Goal: Check status: Check status

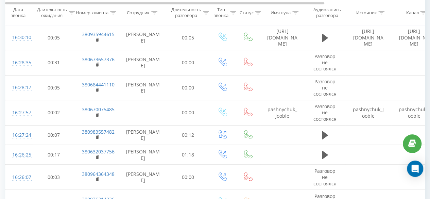
scroll to position [645, 0]
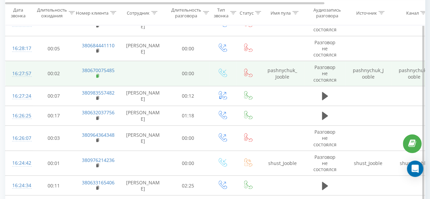
click at [98, 74] on icon at bounding box center [97, 75] width 2 height 3
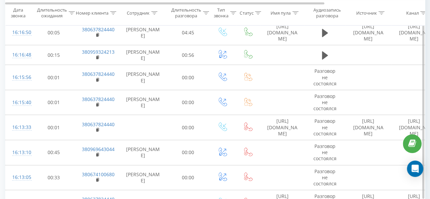
scroll to position [1288, 0]
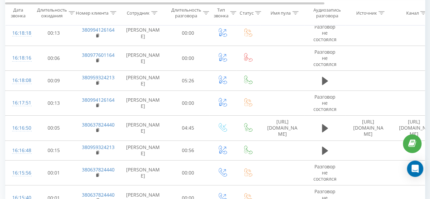
scroll to position [1277, 0]
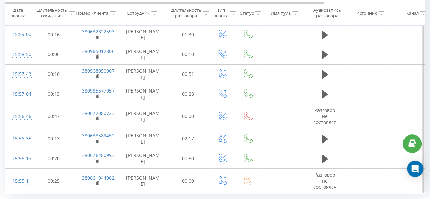
scroll to position [1246, 0]
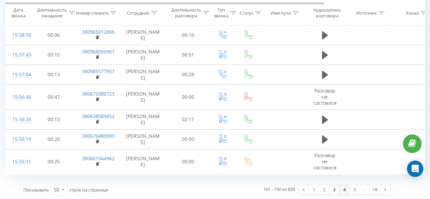
drag, startPoint x: 341, startPoint y: 189, endPoint x: 339, endPoint y: 184, distance: 5.4
click at [341, 189] on link "4" at bounding box center [344, 190] width 10 height 10
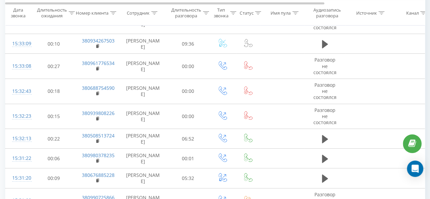
scroll to position [1277, 0]
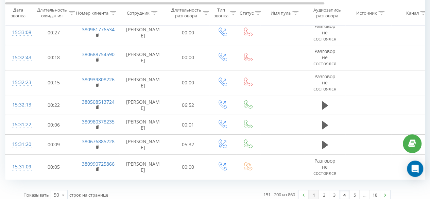
click at [313, 192] on link "1" at bounding box center [313, 195] width 10 height 10
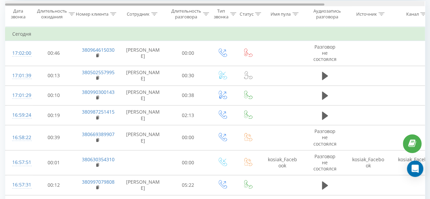
scroll to position [276, 0]
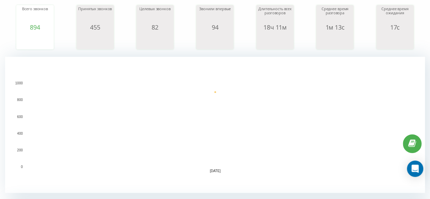
scroll to position [68, 0]
